Goal: Information Seeking & Learning: Check status

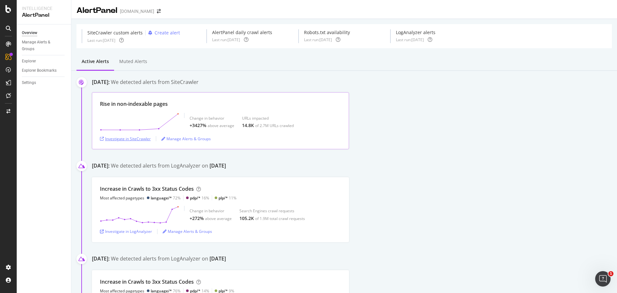
click at [139, 139] on div "Investigate in SiteCrawler" at bounding box center [125, 138] width 51 height 5
click at [136, 231] on div "Investigate in LogAnalyzer" at bounding box center [126, 231] width 52 height 5
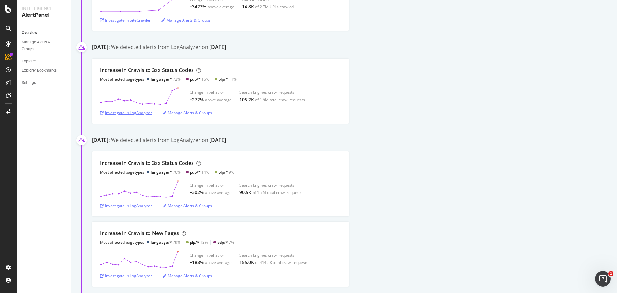
scroll to position [129, 0]
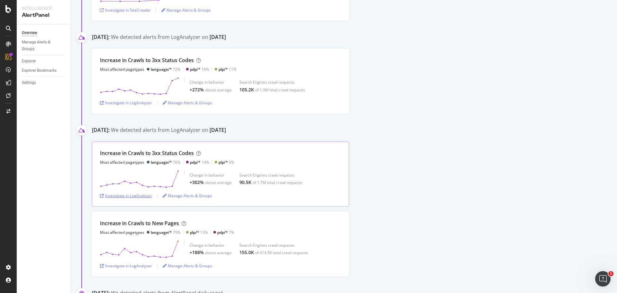
click at [135, 196] on div "Investigate in LogAnalyzer" at bounding box center [126, 195] width 52 height 5
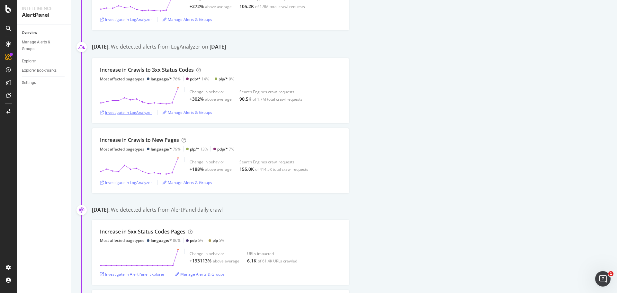
scroll to position [225, 0]
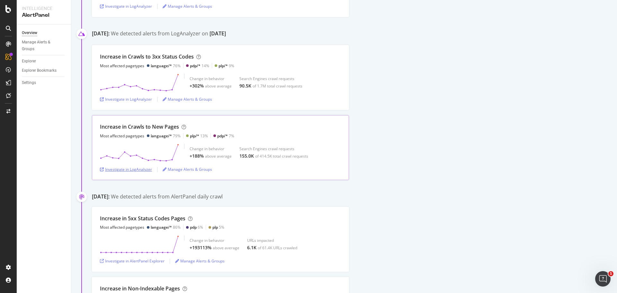
click at [136, 170] on div "Investigate in LogAnalyzer" at bounding box center [126, 169] width 52 height 5
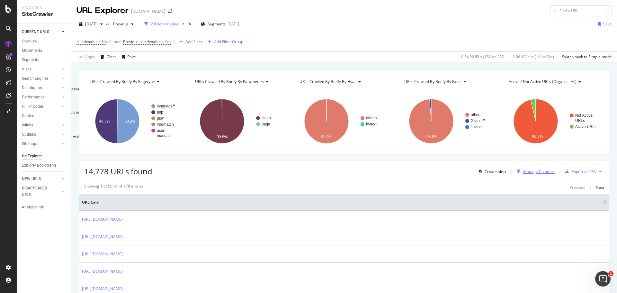
click at [536, 168] on div "Manage Columns" at bounding box center [534, 171] width 41 height 7
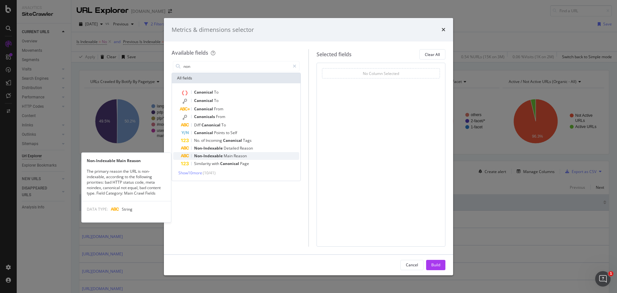
type input "non"
click at [223, 156] on span "Non-Indexable" at bounding box center [209, 155] width 30 height 5
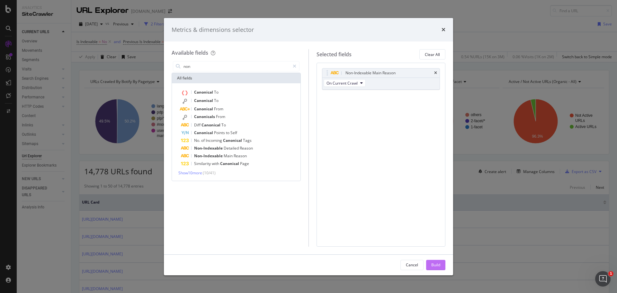
click at [443, 266] on button "Build" at bounding box center [435, 265] width 19 height 10
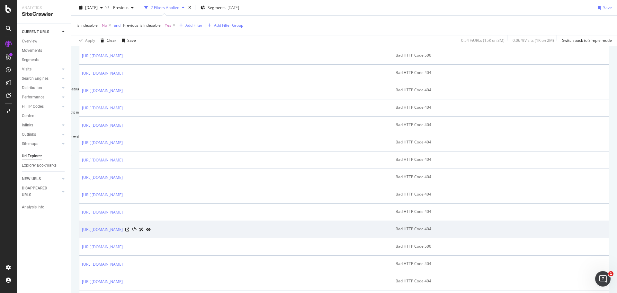
scroll to position [354, 0]
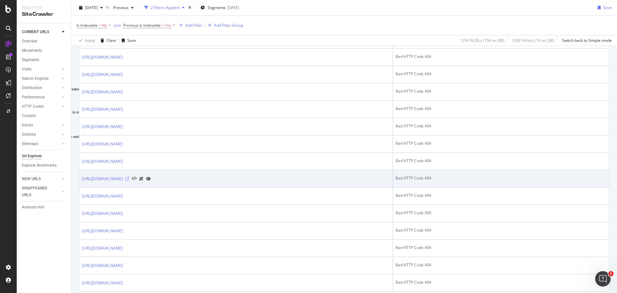
click at [129, 178] on icon at bounding box center [127, 179] width 4 height 4
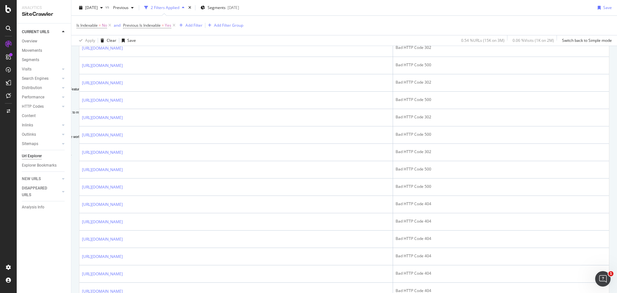
scroll to position [0, 0]
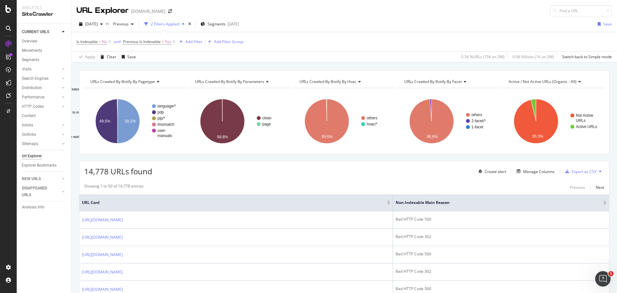
click at [604, 204] on div at bounding box center [605, 204] width 3 height 2
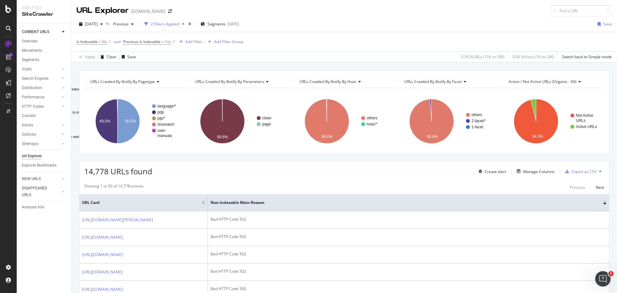
click at [604, 203] on div at bounding box center [605, 203] width 3 height 4
click at [604, 203] on div at bounding box center [605, 204] width 3 height 2
click at [604, 202] on div at bounding box center [605, 202] width 3 height 2
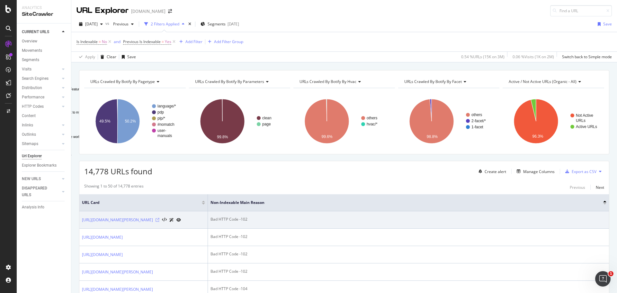
click at [159, 222] on icon at bounding box center [158, 220] width 4 height 4
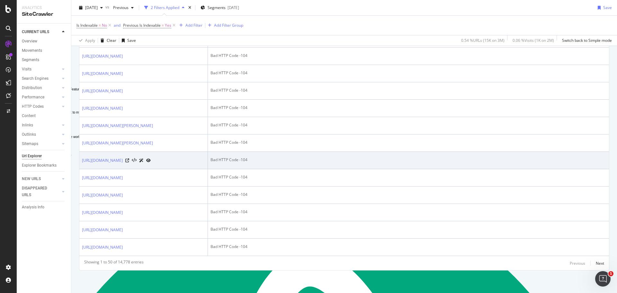
scroll to position [994, 0]
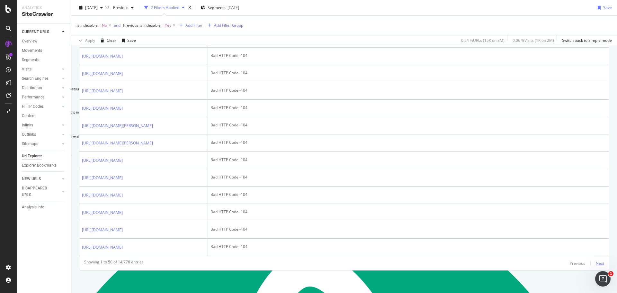
click at [597, 264] on div "Next" at bounding box center [600, 262] width 8 height 5
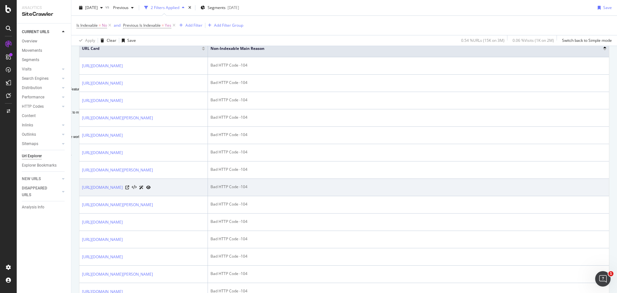
scroll to position [0, 0]
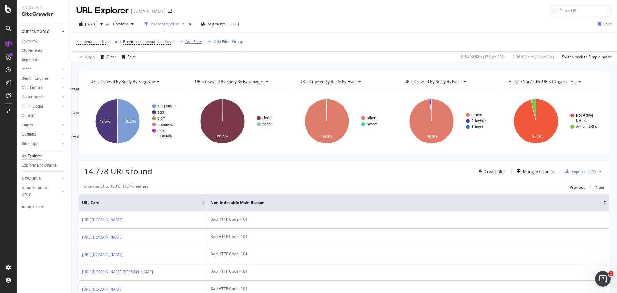
click at [186, 43] on div "Add Filter" at bounding box center [194, 41] width 17 height 5
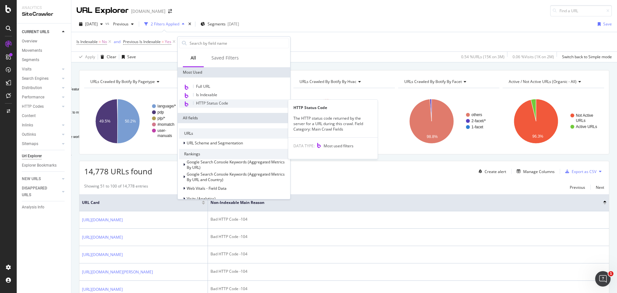
click at [219, 104] on span "HTTP Status Code" at bounding box center [212, 102] width 32 height 5
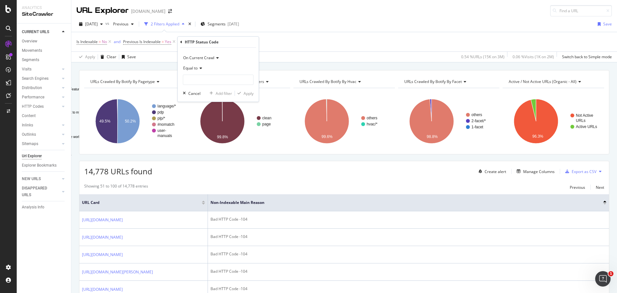
click at [200, 69] on icon at bounding box center [200, 68] width 5 height 4
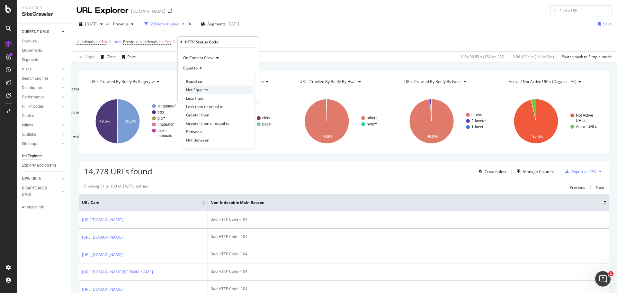
click at [207, 92] on span "Not Equal to" at bounding box center [197, 89] width 22 height 5
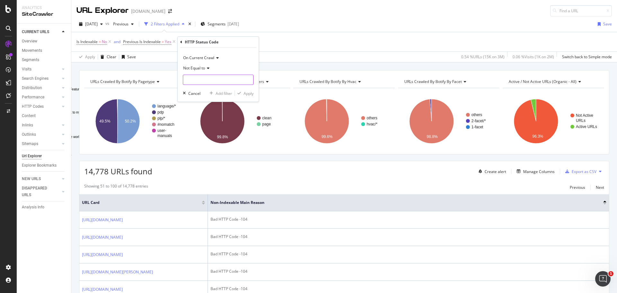
click at [214, 78] on input "number" at bounding box center [218, 80] width 71 height 10
click at [204, 43] on div "Add Filter Add Filter Group" at bounding box center [210, 42] width 67 height 8
click at [192, 41] on div "Add Filter" at bounding box center [194, 41] width 17 height 5
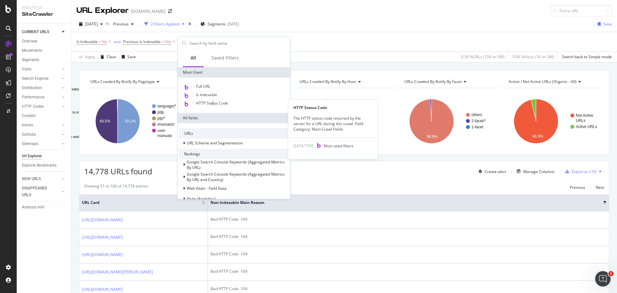
type textarea "t"
click at [213, 103] on span "HTTP Status Code" at bounding box center [212, 102] width 32 height 5
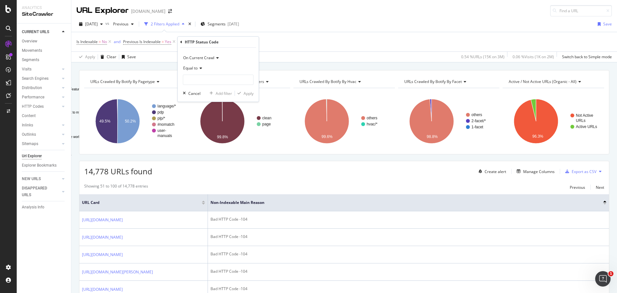
click at [200, 67] on icon at bounding box center [200, 68] width 5 height 4
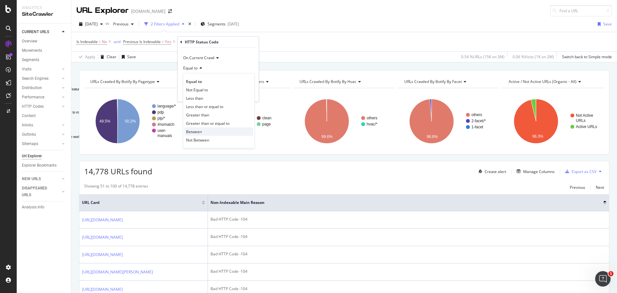
click at [194, 130] on span "Between" at bounding box center [194, 131] width 16 height 5
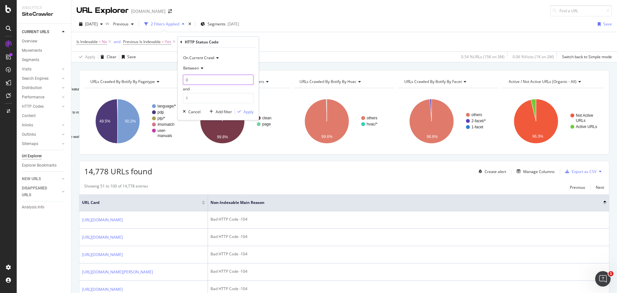
drag, startPoint x: 195, startPoint y: 78, endPoint x: 182, endPoint y: 80, distance: 12.3
click at [182, 80] on div "On Current Crawl Between 0 and 1 Cancel Add filter Apply" at bounding box center [218, 84] width 81 height 72
click at [195, 96] on input "1" at bounding box center [218, 98] width 71 height 10
drag, startPoint x: 200, startPoint y: 80, endPoint x: 183, endPoint y: 77, distance: 17.6
click at [183, 77] on div "On Current Crawl Between 0 and 1 Cancel Add filter Apply" at bounding box center [218, 84] width 81 height 72
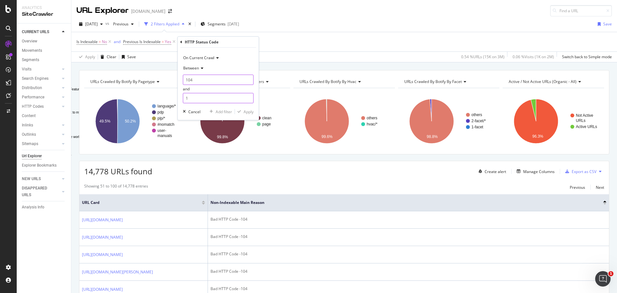
type input "104"
drag, startPoint x: 199, startPoint y: 102, endPoint x: 185, endPoint y: 100, distance: 14.2
click at [185, 100] on input "1" at bounding box center [218, 98] width 71 height 10
type input "200"
click at [250, 111] on div "Apply" at bounding box center [249, 111] width 10 height 5
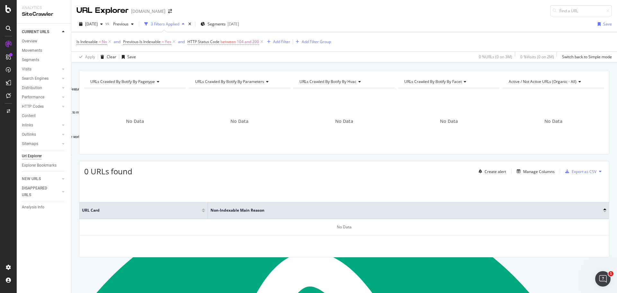
click at [244, 43] on span "104 and 200" at bounding box center [248, 41] width 22 height 9
drag, startPoint x: 215, startPoint y: 80, endPoint x: 192, endPoint y: 77, distance: 23.1
click at [192, 77] on div "On Current Crawl Between 104 and 200 Cancel Add filter Apply" at bounding box center [229, 83] width 81 height 72
type input "200"
drag, startPoint x: 204, startPoint y: 97, endPoint x: 193, endPoint y: 91, distance: 12.5
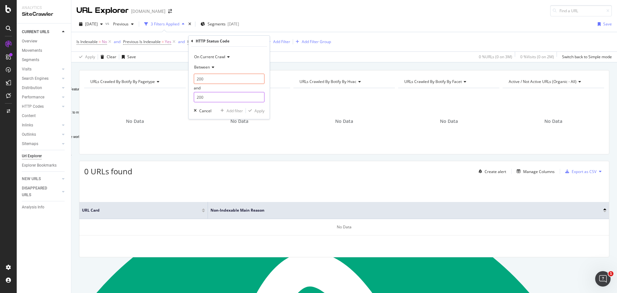
click at [193, 91] on div "On Current Crawl Between 200 and 200 Cancel Add filter Apply" at bounding box center [229, 83] width 81 height 72
type input "301"
click at [260, 112] on div "Apply" at bounding box center [260, 110] width 10 height 5
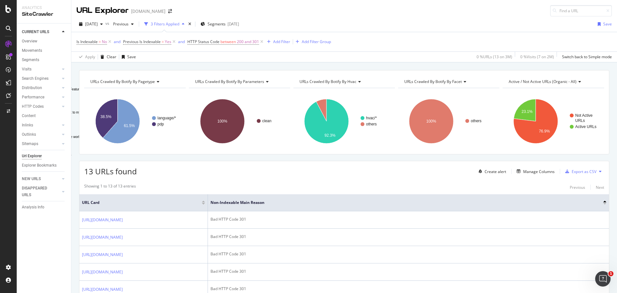
click at [604, 201] on div at bounding box center [605, 202] width 3 height 2
click at [604, 204] on div at bounding box center [605, 204] width 3 height 2
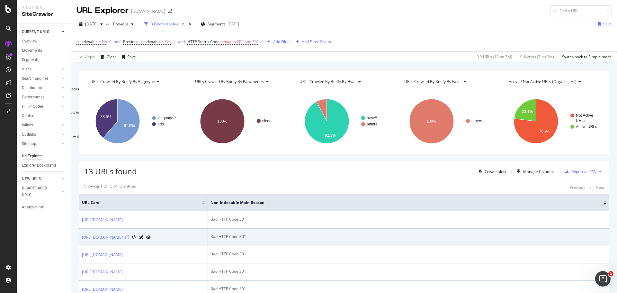
click at [129, 239] on icon at bounding box center [127, 237] width 4 height 4
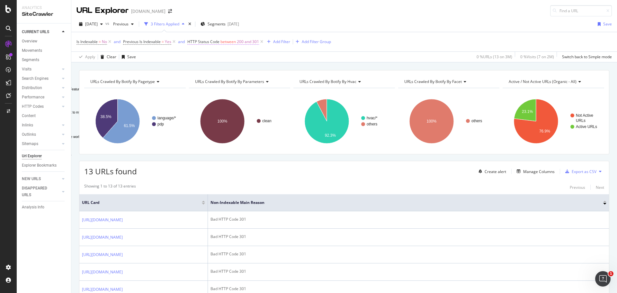
click at [254, 44] on span "200 and 301" at bounding box center [248, 41] width 22 height 9
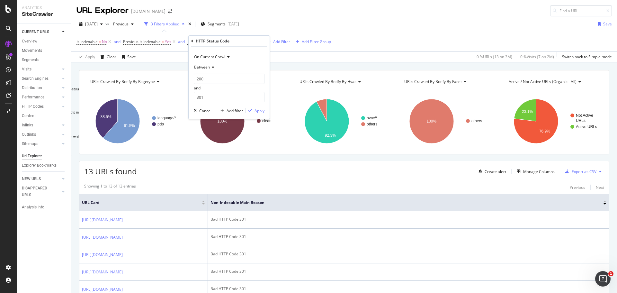
click at [210, 69] on icon at bounding box center [212, 67] width 5 height 4
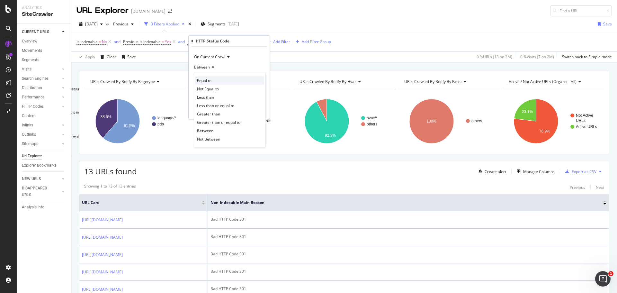
click at [205, 82] on span "Equal to" at bounding box center [204, 80] width 14 height 5
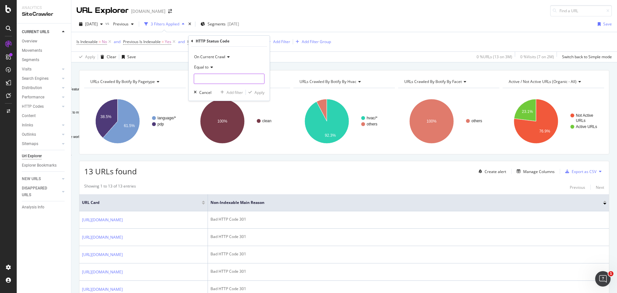
click at [205, 83] on input "number" at bounding box center [229, 79] width 71 height 10
type input "302"
click at [204, 89] on span "302" at bounding box center [217, 87] width 43 height 5
click at [255, 94] on div "Apply" at bounding box center [260, 92] width 10 height 5
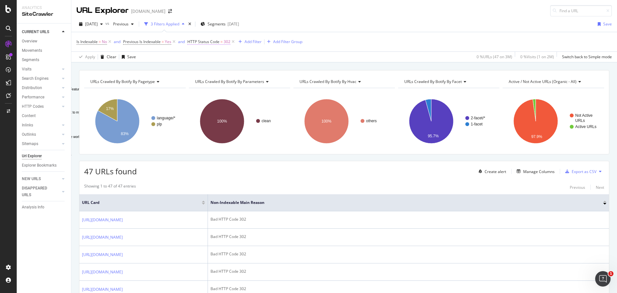
click at [223, 42] on span "HTTP Status Code = 302" at bounding box center [208, 42] width 43 height 6
click at [212, 66] on icon at bounding box center [211, 67] width 5 height 4
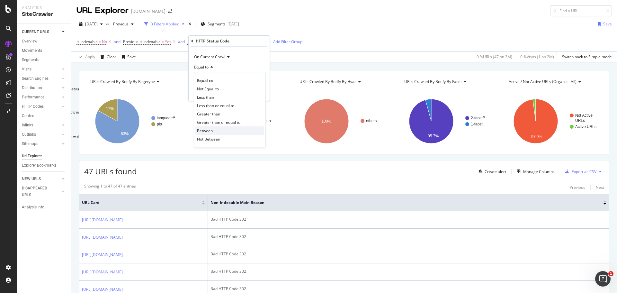
click at [203, 132] on span "Between" at bounding box center [205, 130] width 16 height 5
drag, startPoint x: 204, startPoint y: 78, endPoint x: 194, endPoint y: 80, distance: 10.2
click at [194, 80] on input "0" at bounding box center [229, 79] width 71 height 10
type input "303"
drag, startPoint x: 199, startPoint y: 96, endPoint x: 191, endPoint y: 93, distance: 8.5
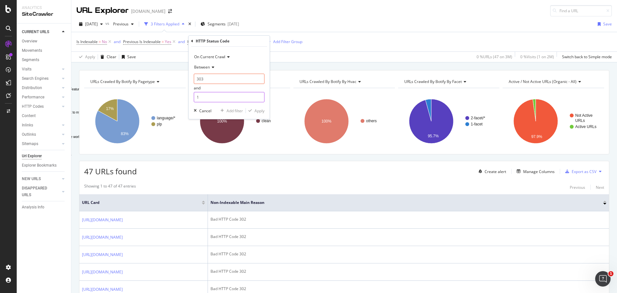
click at [191, 93] on div "On Current Crawl Between 303 and 1 Cancel Add filter Apply" at bounding box center [229, 83] width 81 height 72
type input "399"
click at [256, 111] on div "Apply" at bounding box center [260, 110] width 10 height 5
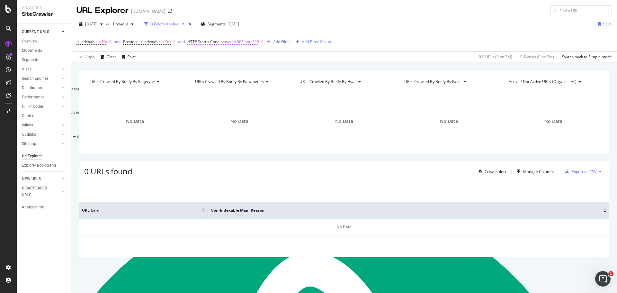
click at [252, 42] on span "303 and 399" at bounding box center [248, 41] width 22 height 9
click at [209, 68] on span "Between" at bounding box center [202, 66] width 16 height 5
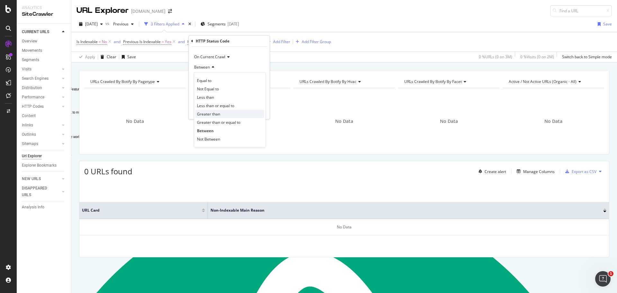
click at [213, 115] on span "Greater than" at bounding box center [208, 113] width 23 height 5
click at [211, 80] on input "number" at bounding box center [229, 79] width 71 height 10
type input "399"
click at [261, 94] on div "Apply" at bounding box center [260, 92] width 10 height 5
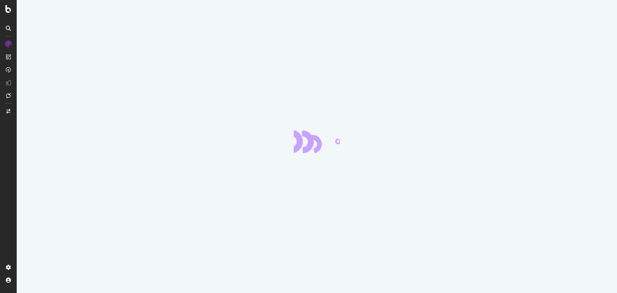
scroll to position [87, 0]
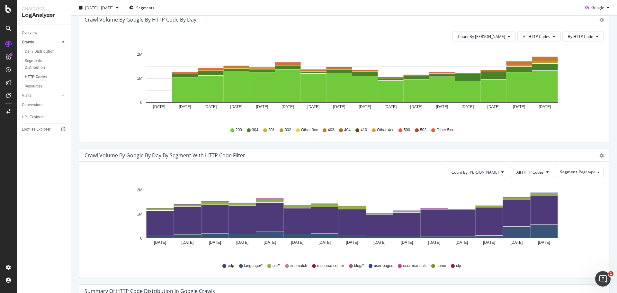
scroll to position [211, 0]
